Goal: Task Accomplishment & Management: Complete application form

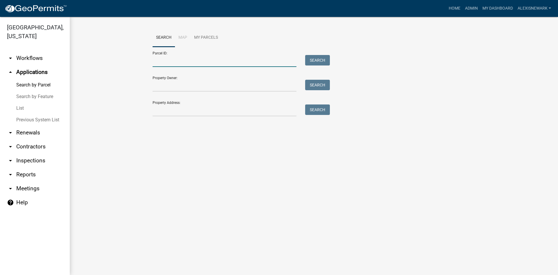
click at [191, 60] on input "Parcel ID:" at bounding box center [225, 61] width 144 height 12
paste input "16000990354000"
type input "16000990354000"
click at [323, 62] on button "Search" at bounding box center [317, 60] width 25 height 10
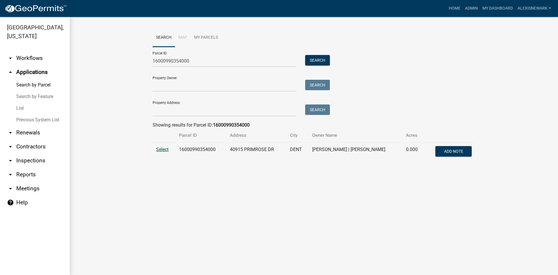
click at [164, 151] on span "Select" at bounding box center [162, 149] width 12 height 6
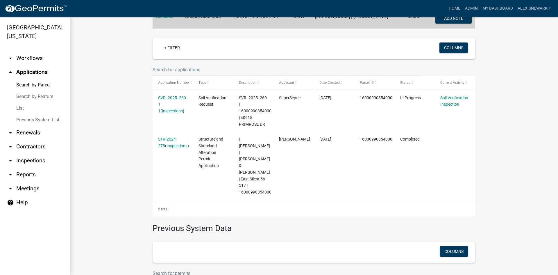
scroll to position [153, 0]
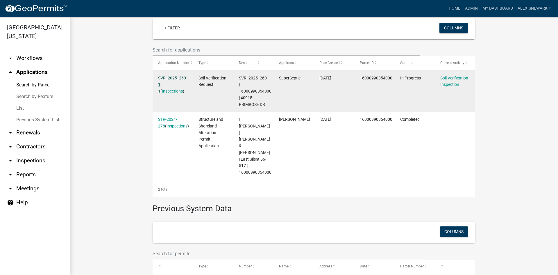
click at [177, 76] on link "SVR -2025 -260 1 1" at bounding box center [172, 85] width 28 height 18
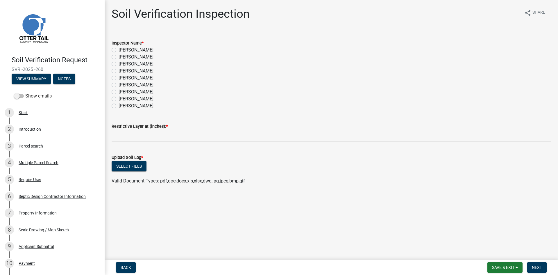
click at [119, 49] on label "Alexis Newark" at bounding box center [136, 49] width 35 height 7
click at [119, 49] on input "Alexis Newark" at bounding box center [121, 48] width 4 height 4
radio input "true"
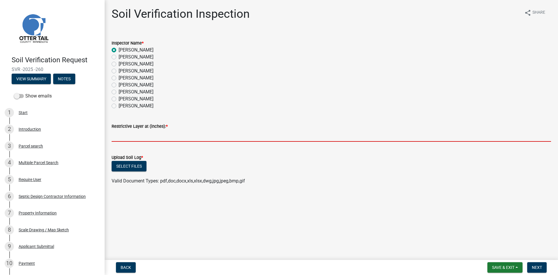
drag, startPoint x: 143, startPoint y: 133, endPoint x: 152, endPoint y: 133, distance: 9.0
click at [143, 133] on input "text" at bounding box center [331, 136] width 439 height 12
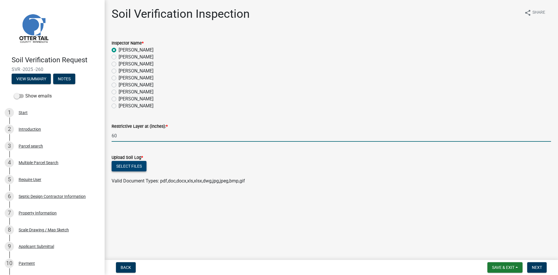
type input "60"
click at [139, 167] on button "Select files" at bounding box center [129, 166] width 35 height 10
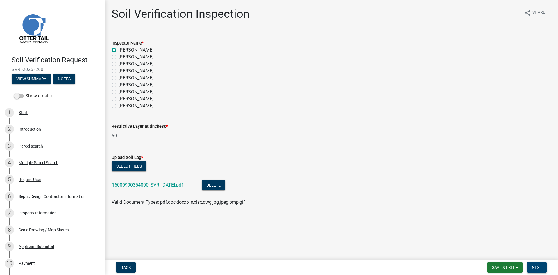
click at [534, 270] on button "Next" at bounding box center [536, 267] width 19 height 10
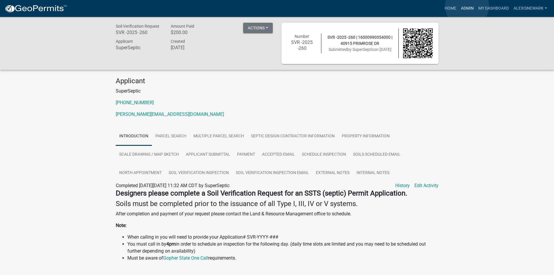
click at [467, 6] on link "Admin" at bounding box center [466, 8] width 17 height 11
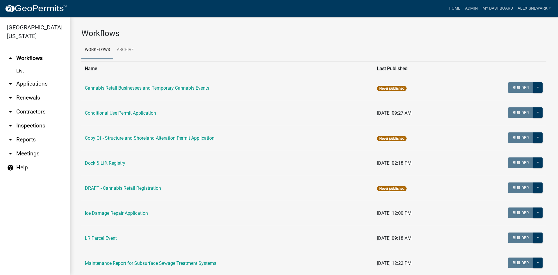
click at [33, 88] on link "arrow_drop_down Applications" at bounding box center [35, 84] width 70 height 14
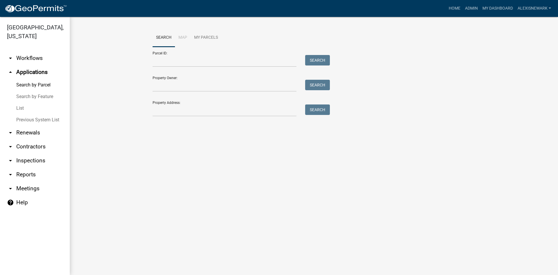
click at [159, 54] on div "Parcel ID: Search" at bounding box center [240, 57] width 174 height 20
click at [159, 58] on input "Parcel ID:" at bounding box center [225, 61] width 144 height 12
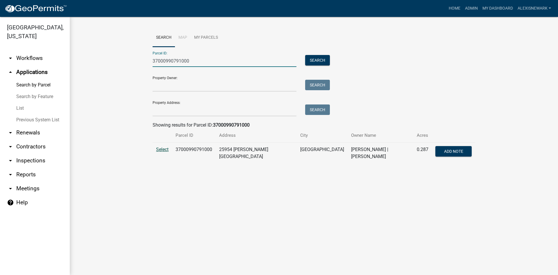
type input "37000990791000"
click at [157, 148] on span "Select" at bounding box center [162, 149] width 12 height 6
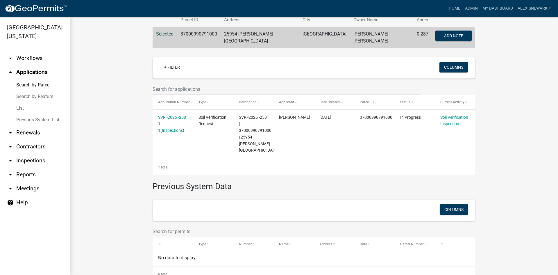
scroll to position [125, 0]
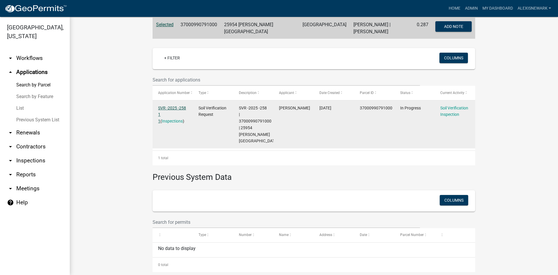
click at [175, 105] on link "SVR -2025 -258 1 1" at bounding box center [172, 114] width 28 height 18
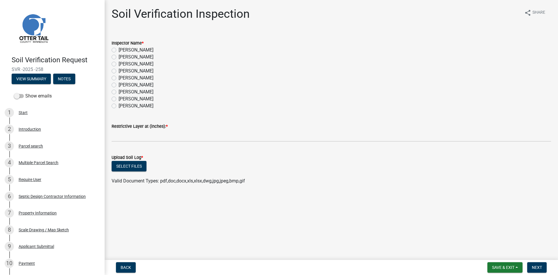
click at [119, 50] on label "Alexis Newark" at bounding box center [136, 49] width 35 height 7
click at [119, 50] on input "Alexis Newark" at bounding box center [121, 48] width 4 height 4
radio input "true"
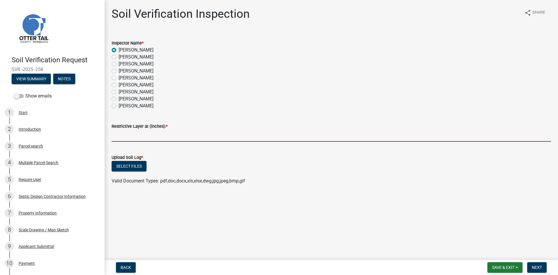
click at [145, 135] on input "text" at bounding box center [331, 136] width 439 height 12
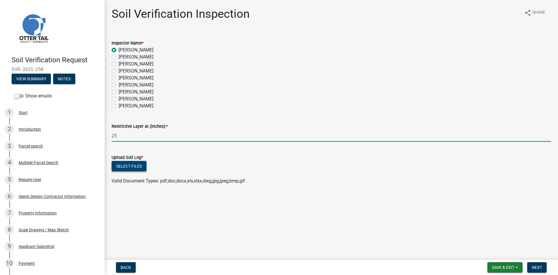
type input "25"
click at [128, 166] on button "Select files" at bounding box center [129, 166] width 35 height 10
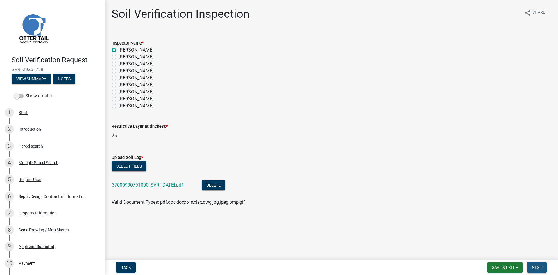
click at [534, 264] on button "Next" at bounding box center [536, 267] width 19 height 10
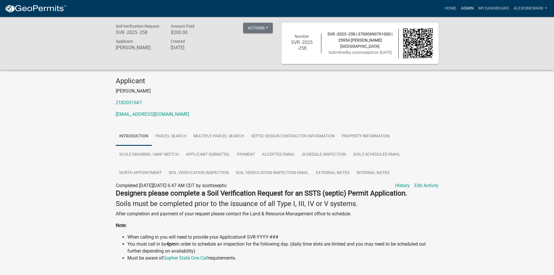
click at [468, 7] on link "Admin" at bounding box center [466, 8] width 17 height 11
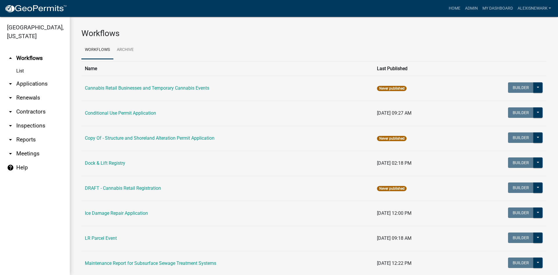
drag, startPoint x: 49, startPoint y: 79, endPoint x: 58, endPoint y: 78, distance: 8.8
click at [50, 79] on link "arrow_drop_down Applications" at bounding box center [35, 84] width 70 height 14
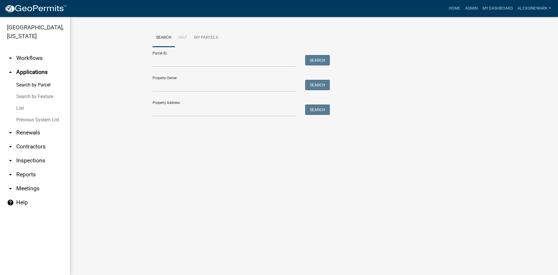
drag, startPoint x: 152, startPoint y: 61, endPoint x: 161, endPoint y: 62, distance: 8.4
click at [152, 61] on div at bounding box center [224, 61] width 153 height 12
click at [221, 62] on input "Parcel ID:" at bounding box center [225, 61] width 144 height 12
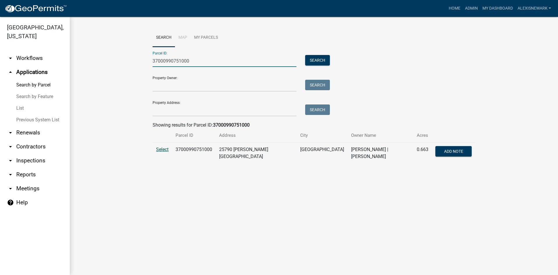
type input "37000990751000"
click at [168, 150] on span "Select" at bounding box center [162, 149] width 12 height 6
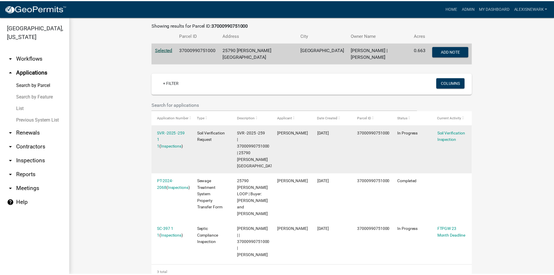
scroll to position [102, 0]
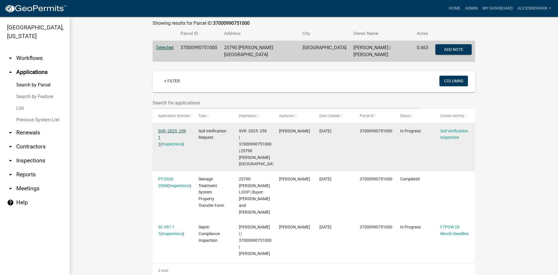
click at [180, 131] on link "SVR -2025 -259 1 1" at bounding box center [172, 137] width 28 height 18
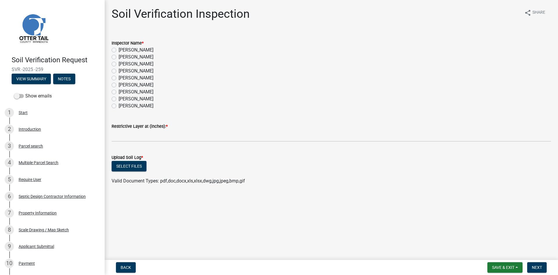
click at [114, 46] on div "Inspector Name *" at bounding box center [331, 43] width 439 height 7
click at [119, 50] on label "Alexis Newark" at bounding box center [136, 49] width 35 height 7
click at [119, 50] on input "Alexis Newark" at bounding box center [121, 48] width 4 height 4
radio input "true"
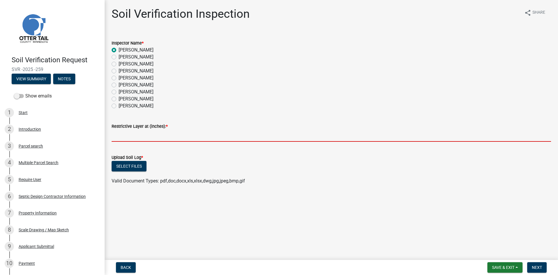
drag, startPoint x: 151, startPoint y: 135, endPoint x: 154, endPoint y: 135, distance: 3.5
click at [151, 135] on input "text" at bounding box center [331, 136] width 439 height 12
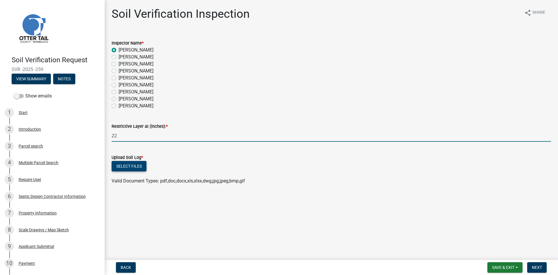
type input "22"
click at [131, 166] on button "Select files" at bounding box center [129, 166] width 35 height 10
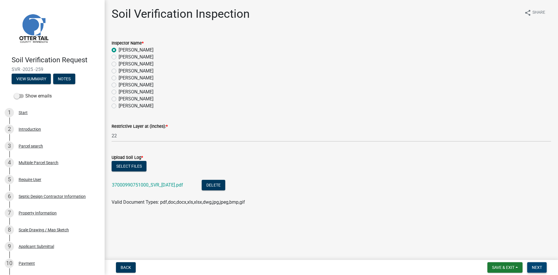
click at [539, 267] on span "Next" at bounding box center [537, 267] width 10 height 5
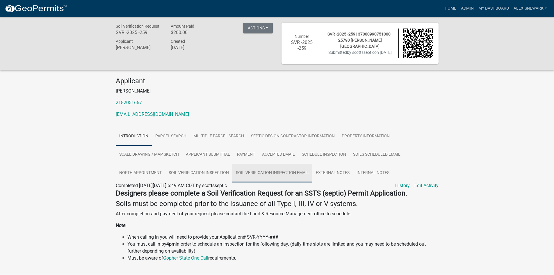
click at [280, 169] on link "Soil Verification Inspection Email" at bounding box center [272, 173] width 80 height 19
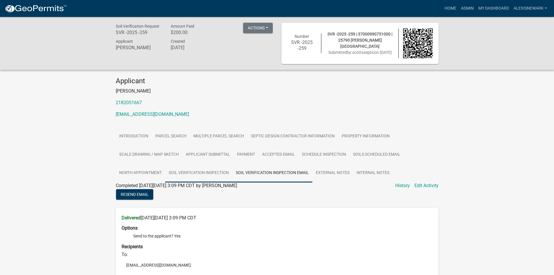
click at [231, 170] on link "Soil Verification Inspection" at bounding box center [198, 173] width 67 height 19
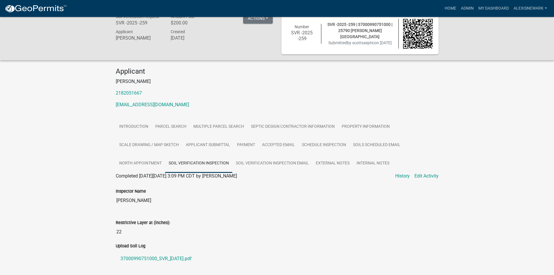
scroll to position [32, 0]
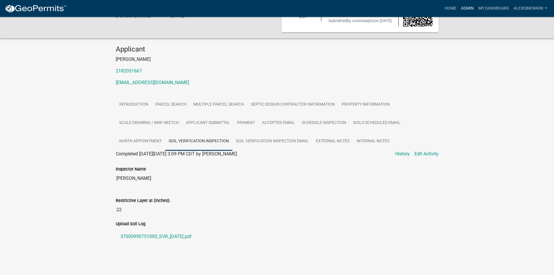
click at [469, 8] on link "Admin" at bounding box center [466, 8] width 17 height 11
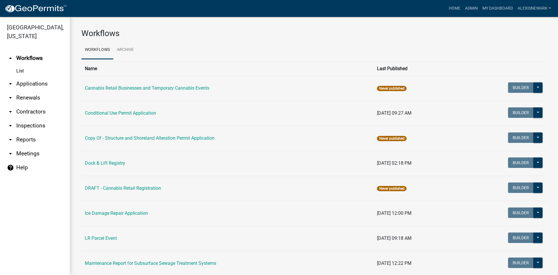
click at [44, 85] on link "arrow_drop_down Applications" at bounding box center [35, 84] width 70 height 14
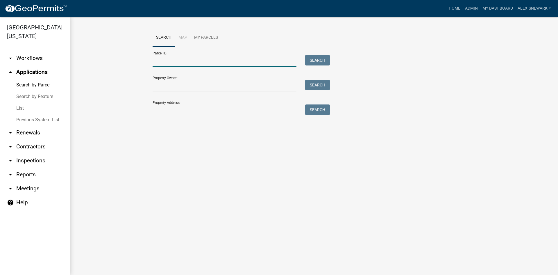
drag, startPoint x: 166, startPoint y: 58, endPoint x: 172, endPoint y: 61, distance: 6.6
click at [166, 58] on input "Parcel ID:" at bounding box center [225, 61] width 144 height 12
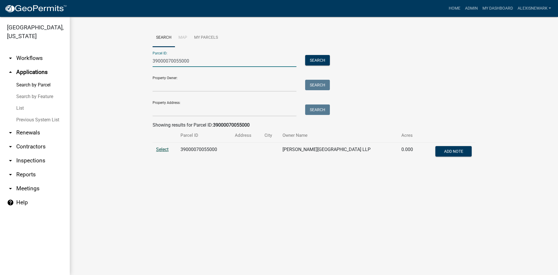
type input "39000070055000"
click at [160, 147] on span "Select" at bounding box center [162, 149] width 12 height 6
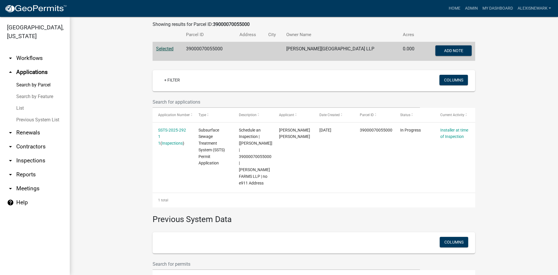
scroll to position [102, 0]
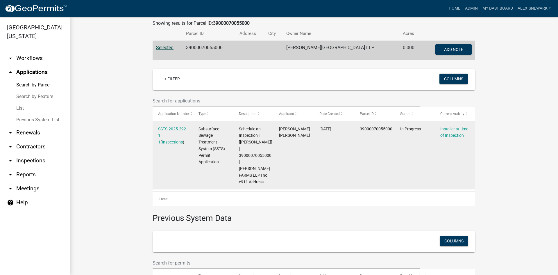
click at [180, 131] on div "SSTS-2025-292 1 1 ( Inspections )" at bounding box center [172, 136] width 29 height 20
click at [180, 127] on link "SSTS-2025-292 1 1" at bounding box center [172, 135] width 28 height 18
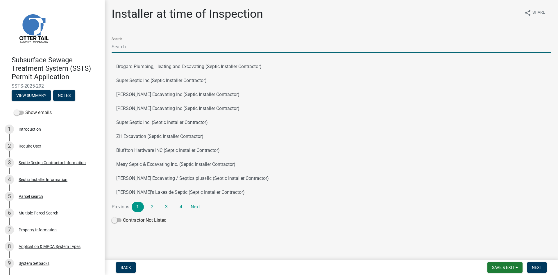
click at [146, 47] on input "Search" at bounding box center [331, 47] width 439 height 12
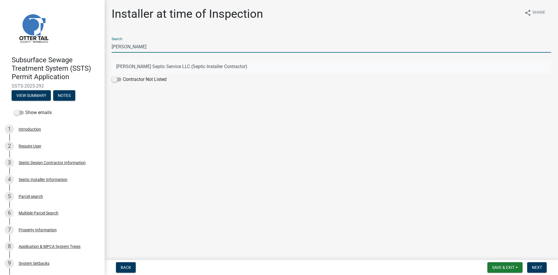
type input "ross"
click at [139, 67] on button "Ross Seifert Septic Service LLC (Septic Installer Contractor)" at bounding box center [331, 67] width 439 height 14
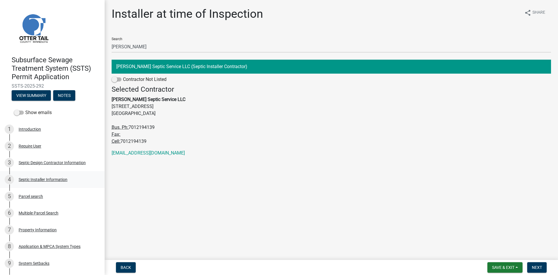
click at [63, 178] on div "Septic Installer Information" at bounding box center [43, 179] width 49 height 4
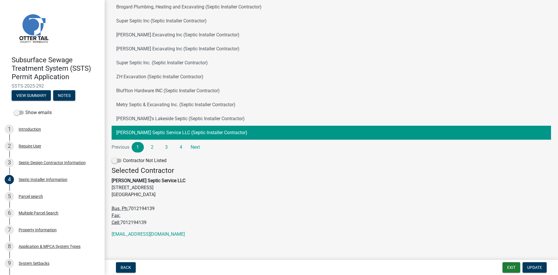
scroll to position [62, 0]
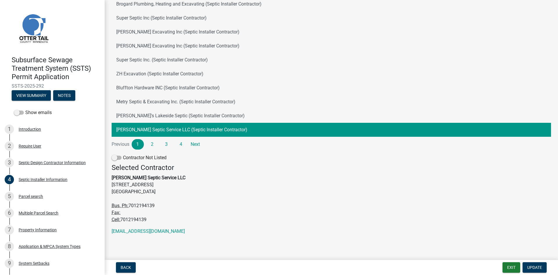
click at [149, 171] on h4 "Selected Contractor" at bounding box center [331, 167] width 439 height 8
click at [149, 179] on strong "Ross Seifert Septic Service LLC" at bounding box center [149, 178] width 74 height 6
click at [558, 63] on html "Internet Explorer does NOT work with GeoPermits. Get a new browser for more sec…" at bounding box center [279, 137] width 558 height 275
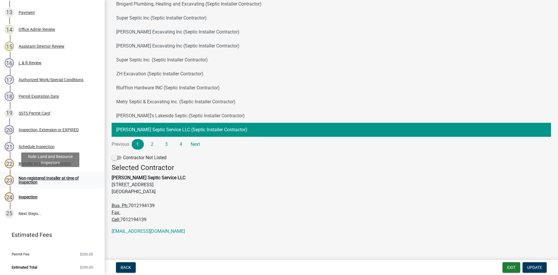
scroll to position [318, 0]
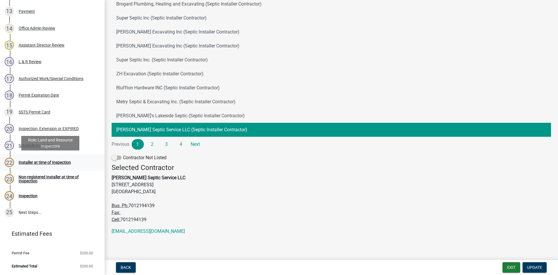
click at [62, 162] on div "Installer at time of Inspection" at bounding box center [45, 162] width 52 height 4
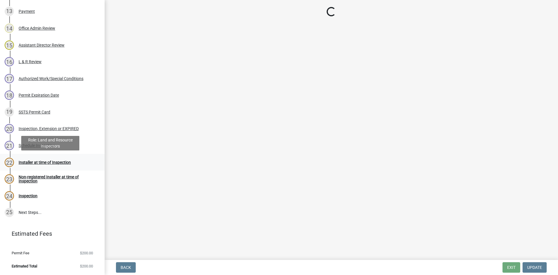
scroll to position [0, 0]
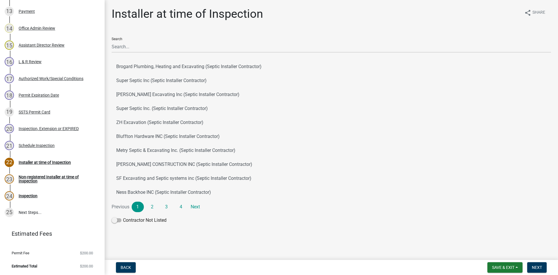
click at [141, 54] on div "Search Brogard Plumbing, Heating and Excavating (Septic Installer Contractor) S…" at bounding box center [331, 129] width 439 height 193
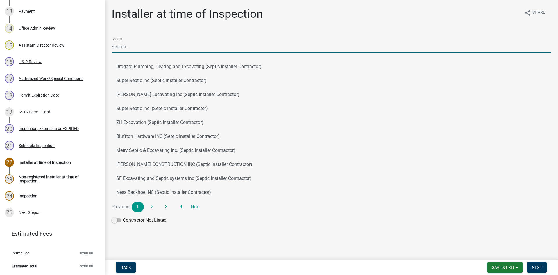
click at [138, 49] on input "Search" at bounding box center [331, 47] width 439 height 12
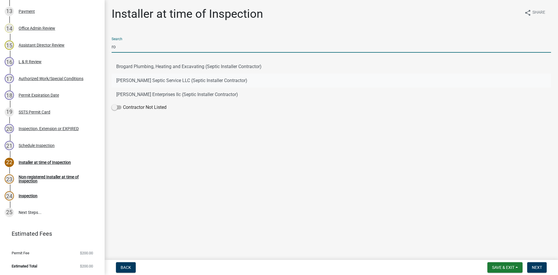
type input "ro"
click at [144, 79] on button "Ross Seifert Septic Service LLC (Septic Installer Contractor)" at bounding box center [331, 81] width 439 height 14
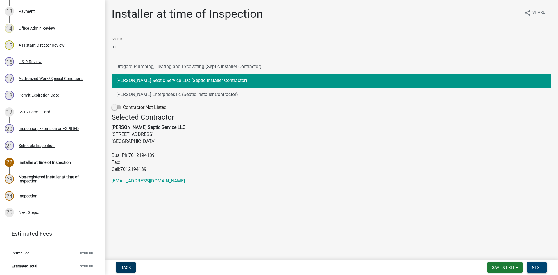
click at [538, 269] on span "Next" at bounding box center [537, 267] width 10 height 5
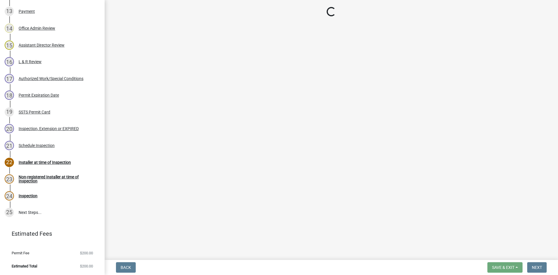
select select "710d5f49-2663-4e73-9718-d0c4e189f5ed"
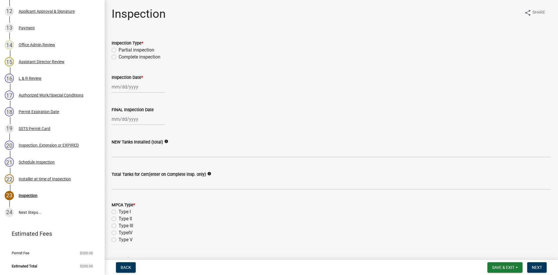
scroll to position [302, 0]
click at [119, 59] on label "Complete inspection" at bounding box center [140, 56] width 42 height 7
click at [119, 57] on input "Complete inspection" at bounding box center [121, 55] width 4 height 4
radio input "true"
click at [124, 83] on div at bounding box center [138, 87] width 53 height 12
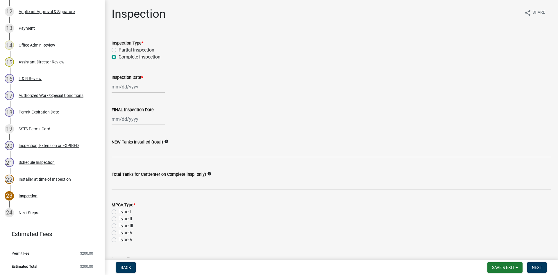
select select "8"
select select "2025"
click at [128, 135] on div "12" at bounding box center [126, 136] width 9 height 9
type input "08/12/2025"
click at [126, 124] on div at bounding box center [138, 119] width 53 height 12
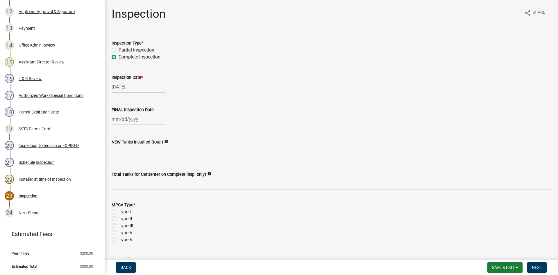
select select "8"
select select "2025"
click at [124, 167] on div "12" at bounding box center [126, 168] width 9 height 9
type input "08/12/2025"
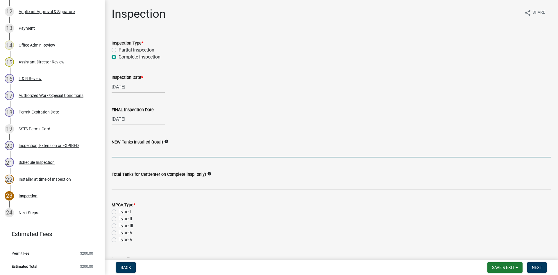
click at [123, 151] on input "text" at bounding box center [331, 151] width 439 height 12
type input "1"
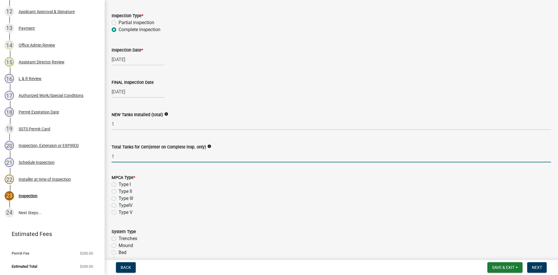
scroll to position [102, 0]
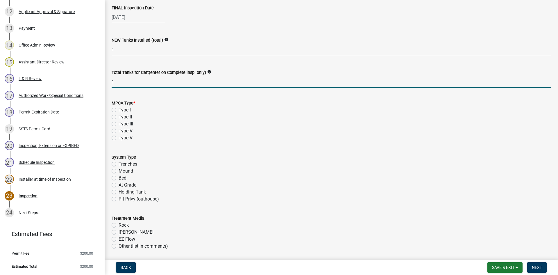
type input "1"
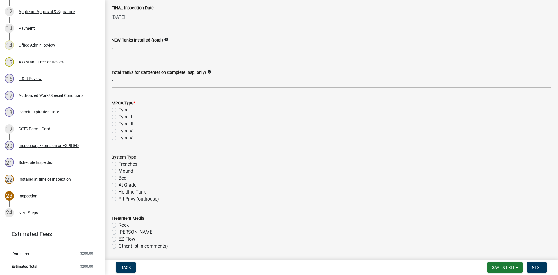
click at [119, 117] on label "Type II" at bounding box center [125, 116] width 13 height 7
click at [119, 117] on input "Type II" at bounding box center [121, 115] width 4 height 4
radio input "true"
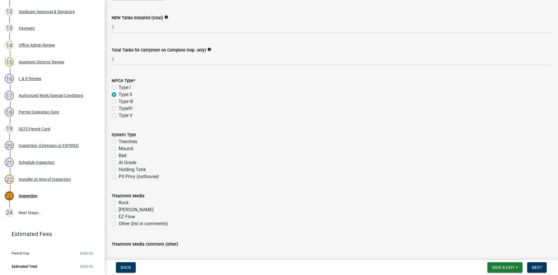
scroll to position [211, 0]
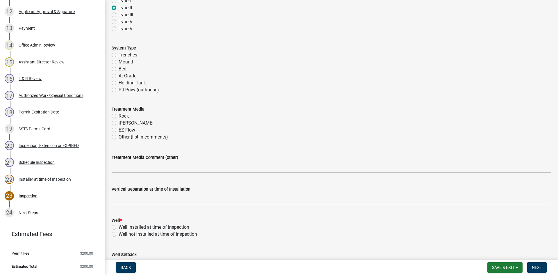
click at [119, 83] on label "Holding Tank" at bounding box center [132, 82] width 27 height 7
click at [119, 83] on input "Holding Tank" at bounding box center [121, 81] width 4 height 4
radio input "true"
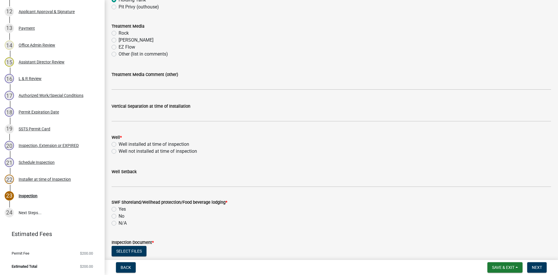
scroll to position [298, 0]
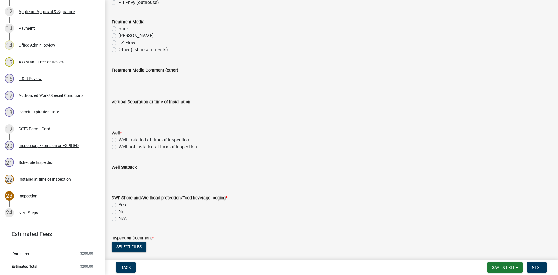
click at [119, 139] on label "Well installed at time of inspection" at bounding box center [154, 139] width 71 height 7
click at [119, 139] on input "Well installed at time of inspection" at bounding box center [121, 138] width 4 height 4
radio input "true"
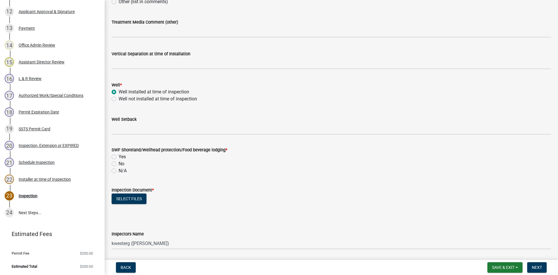
scroll to position [356, 0]
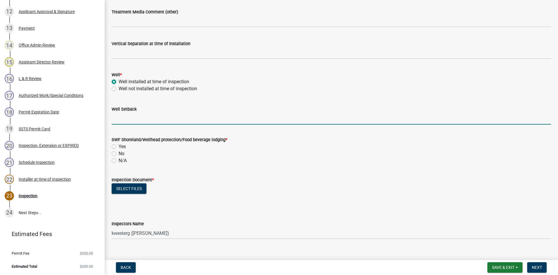
click at [127, 118] on input "Well Setback" at bounding box center [331, 118] width 439 height 12
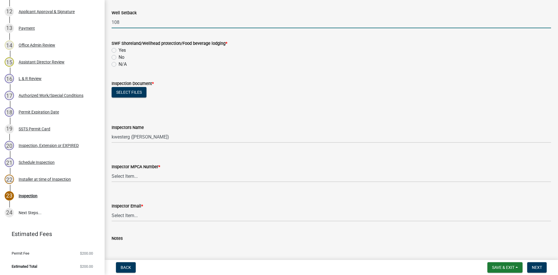
scroll to position [450, 0]
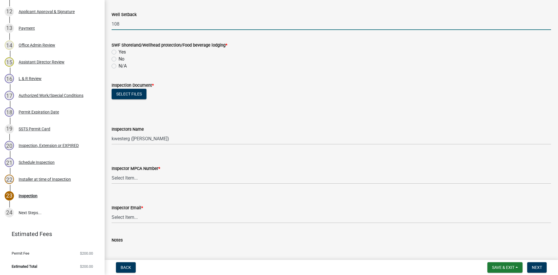
type input "108"
click at [119, 60] on label "No" at bounding box center [122, 59] width 6 height 7
click at [119, 59] on input "No" at bounding box center [121, 58] width 4 height 4
radio input "true"
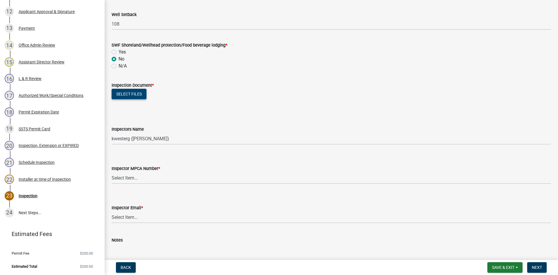
click at [126, 92] on button "Select files" at bounding box center [129, 94] width 35 height 10
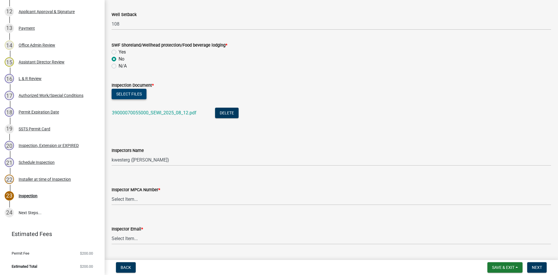
click at [124, 97] on button "Select files" at bounding box center [129, 94] width 35 height 10
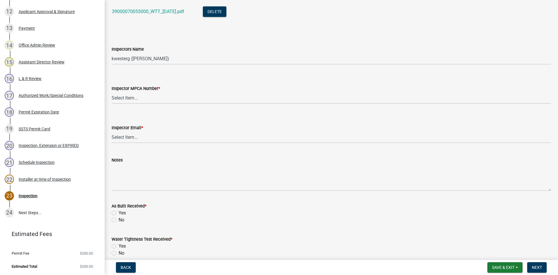
scroll to position [596, 0]
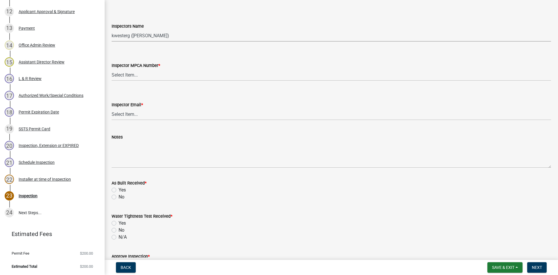
click at [125, 39] on select "Select Item... btollefson (Brittany Tollefson) alexisnewark (Alexis Newark) epl…" at bounding box center [331, 36] width 439 height 12
select select "540cdff0-8667-4a16-ad1f-2fbf1edb8379"
click at [112, 30] on select "Select Item... btollefson (Brittany Tollefson) alexisnewark (Alexis Newark) epl…" at bounding box center [331, 36] width 439 height 12
drag, startPoint x: 135, startPoint y: 75, endPoint x: 136, endPoint y: 80, distance: 5.1
click at [135, 75] on select "Select Item... Alexis Newark (10415) Andrea Perales (924) Brittany Tollefson (1…" at bounding box center [331, 75] width 439 height 12
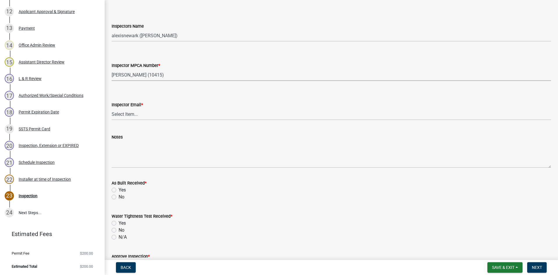
click at [112, 69] on select "Select Item... Alexis Newark (10415) Andrea Perales (924) Brittany Tollefson (1…" at bounding box center [331, 75] width 439 height 12
select select "d127207f-e6b2-42e2-ba4c-6918cdf94176"
click at [137, 114] on select "Select Item... Alexis Newark (anewark@ottertailcounty.gov) Amy Busko (abusko@ot…" at bounding box center [331, 114] width 439 height 12
click at [112, 108] on select "Select Item... Alexis Newark (anewark@ottertailcounty.gov) Amy Busko (abusko@ot…" at bounding box center [331, 114] width 439 height 12
select select "46a67eee-2c7d-4579-9973-15a8b9f9d8c4"
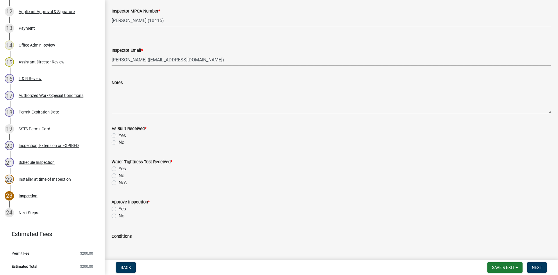
scroll to position [654, 0]
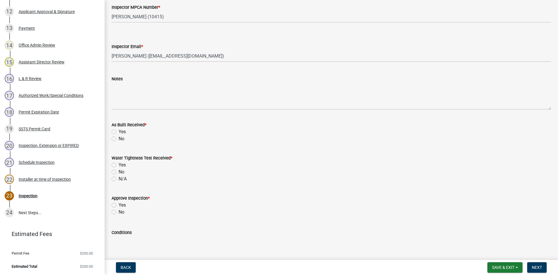
click at [119, 138] on label "No" at bounding box center [122, 138] width 6 height 7
click at [119, 138] on input "No" at bounding box center [121, 137] width 4 height 4
radio input "true"
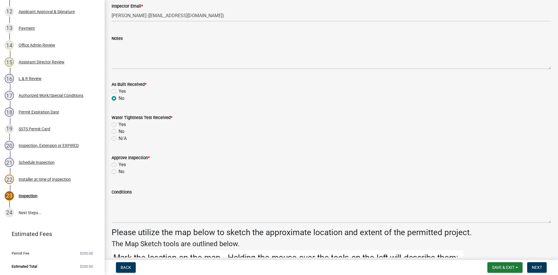
scroll to position [727, 0]
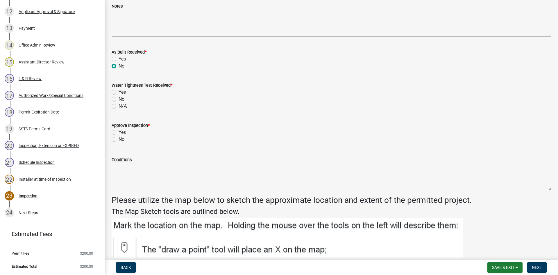
click at [119, 93] on label "Yes" at bounding box center [122, 92] width 7 height 7
click at [119, 92] on input "Yes" at bounding box center [121, 91] width 4 height 4
radio input "true"
click at [119, 132] on label "Yes" at bounding box center [122, 132] width 7 height 7
click at [119, 132] on input "Yes" at bounding box center [121, 131] width 4 height 4
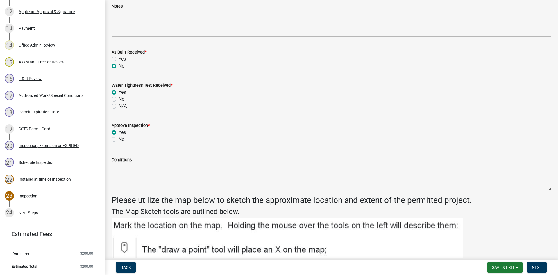
radio input "true"
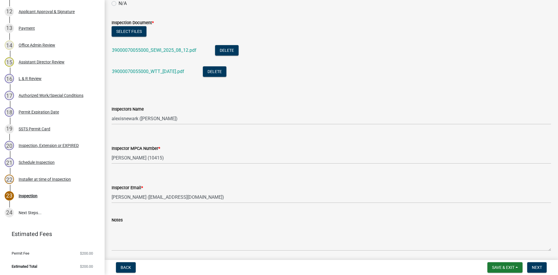
scroll to position [498, 0]
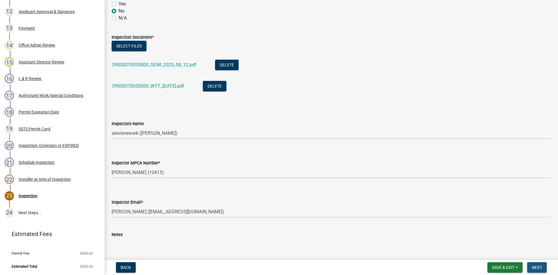
click at [542, 266] on button "Next" at bounding box center [536, 267] width 19 height 10
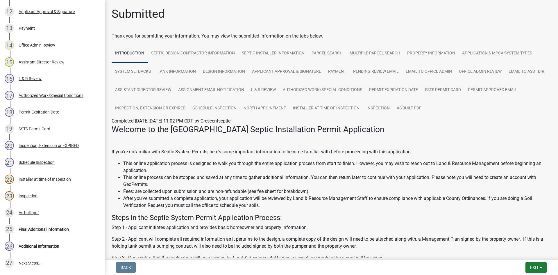
scroll to position [352, 0]
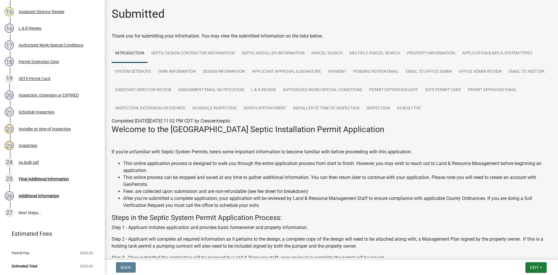
click at [432, 119] on div "Completed On Wednesday, July 23, 2025 at 11:02 PM CDT by Crescentseptic" at bounding box center [331, 120] width 439 height 7
click at [393, 109] on link "Inspection" at bounding box center [378, 108] width 30 height 19
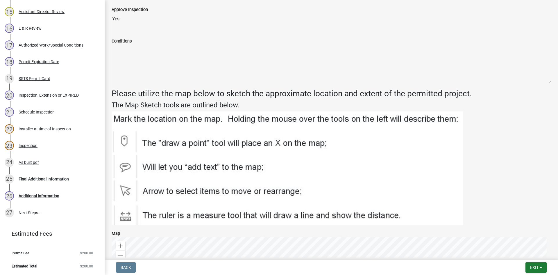
scroll to position [806, 0]
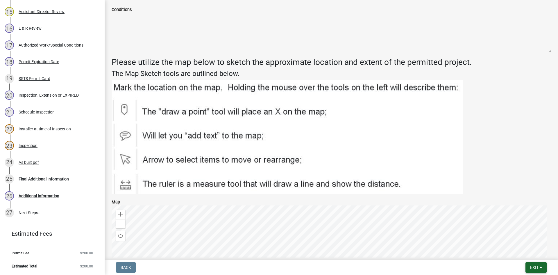
click at [546, 269] on button "Exit" at bounding box center [535, 267] width 21 height 10
click at [532, 252] on button "Save & Exit" at bounding box center [523, 252] width 46 height 14
